Goal: Navigation & Orientation: Find specific page/section

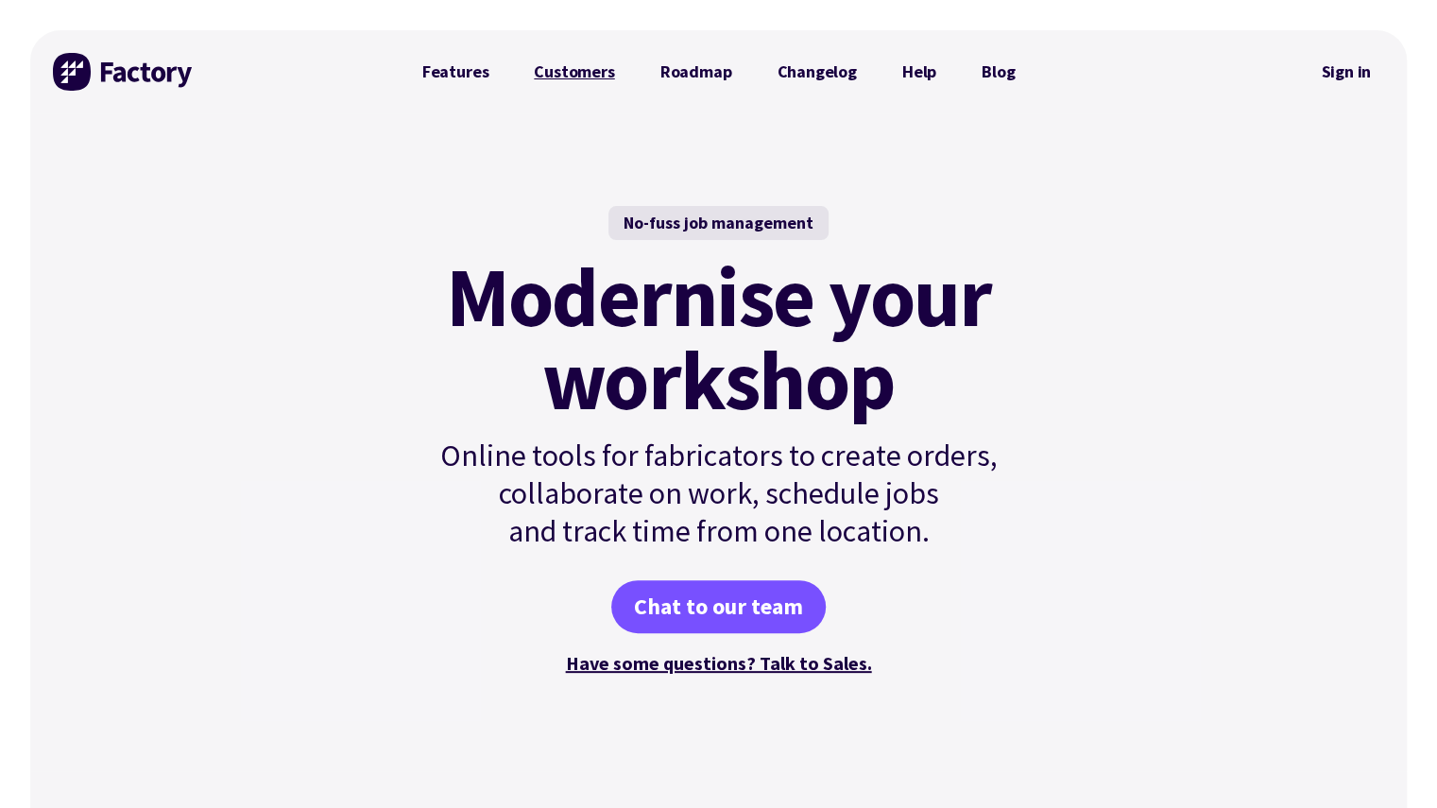
click at [571, 81] on link "Customers" at bounding box center [574, 72] width 126 height 38
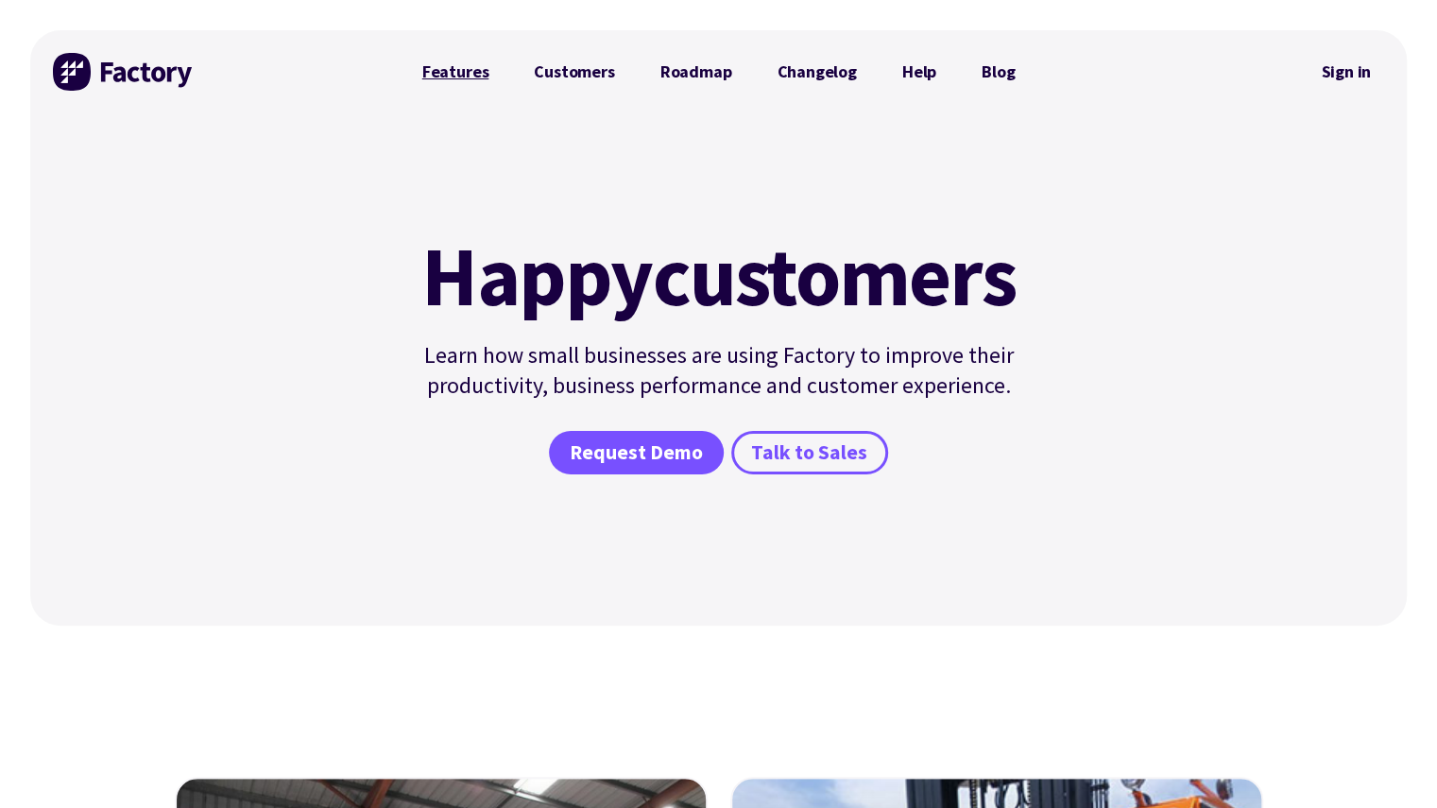
click at [449, 80] on link "Features" at bounding box center [456, 72] width 112 height 38
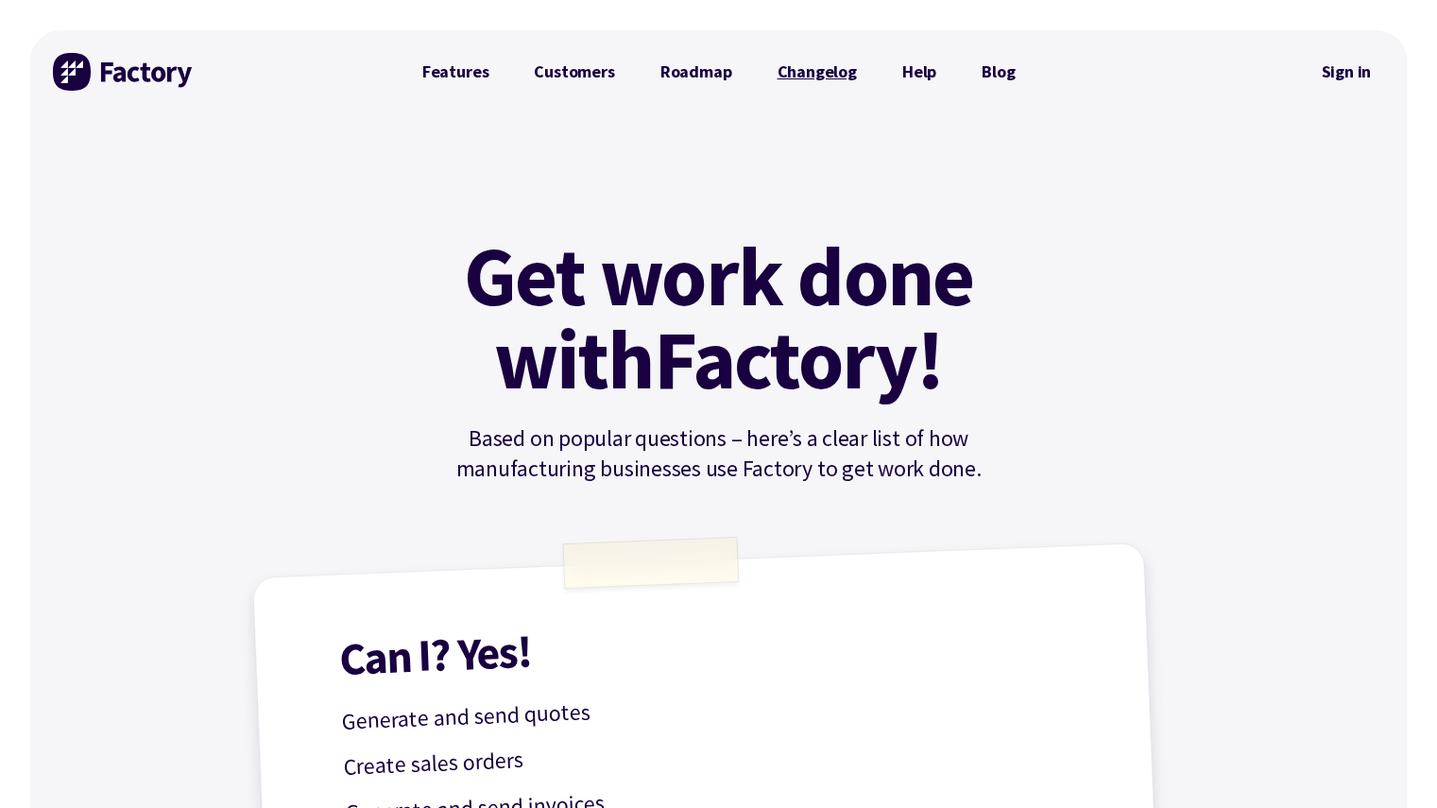
click at [802, 76] on link "Changelog" at bounding box center [816, 72] width 125 height 38
